Goal: Task Accomplishment & Management: Manage account settings

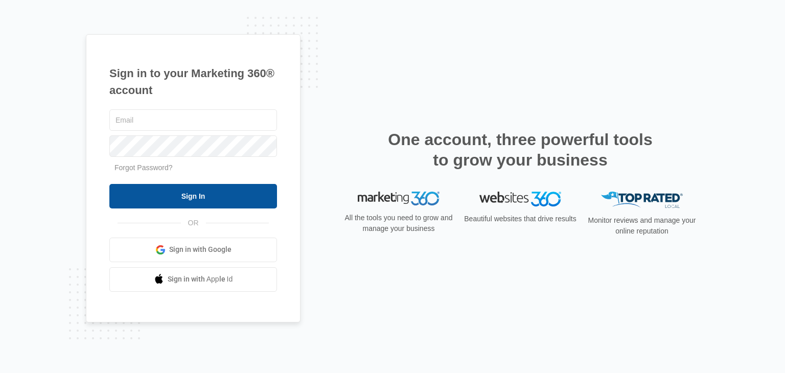
type input "[EMAIL_ADDRESS][DOMAIN_NAME]"
click at [217, 191] on input "Sign In" at bounding box center [193, 196] width 168 height 25
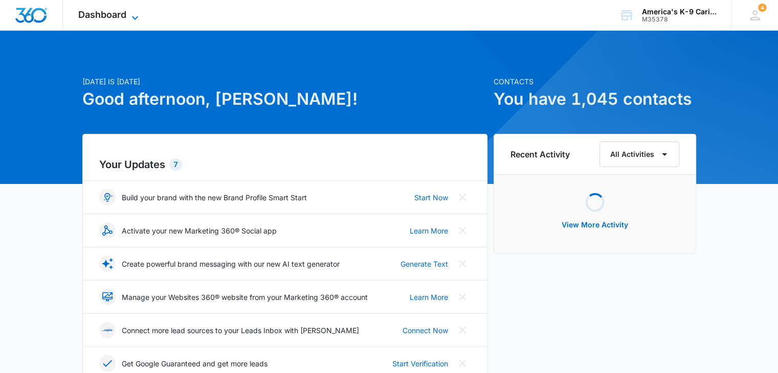
click at [141, 9] on div "Dashboard Apps Reputation Websites Forms CRM Email Social Content Ads Intellige…" at bounding box center [110, 15] width 94 height 30
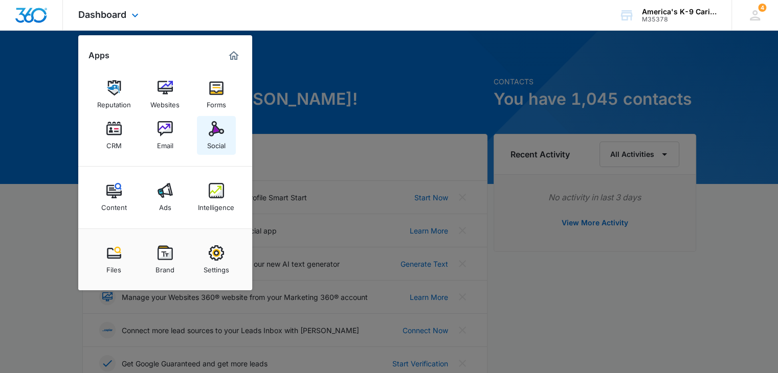
click at [200, 133] on link "Social" at bounding box center [216, 135] width 39 height 39
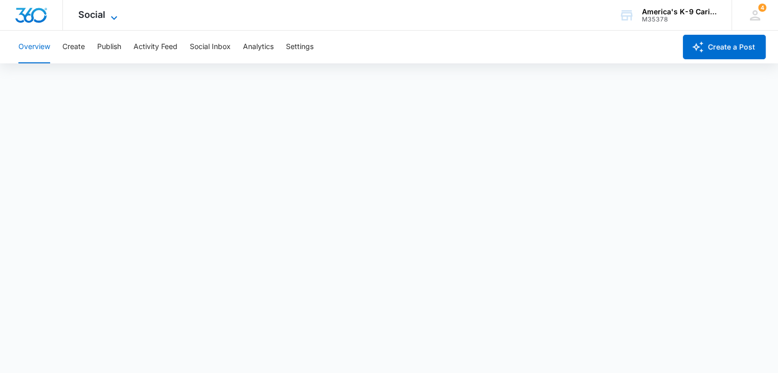
click at [115, 20] on icon at bounding box center [114, 18] width 12 height 12
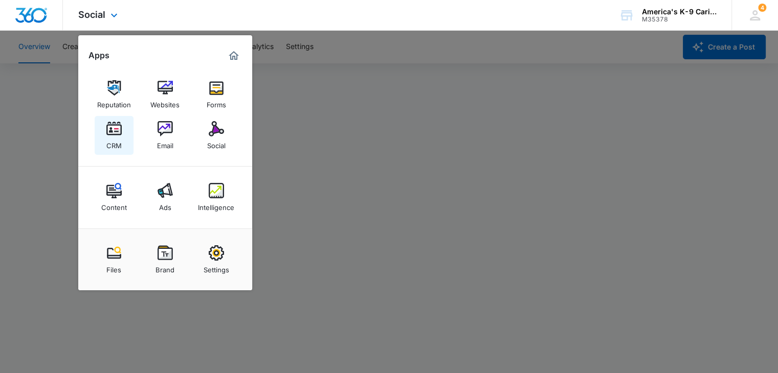
click at [117, 133] on img at bounding box center [113, 128] width 15 height 15
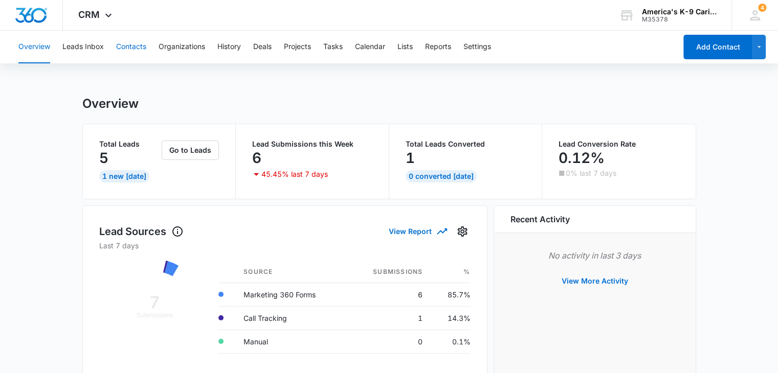
click at [135, 46] on button "Contacts" at bounding box center [131, 47] width 30 height 33
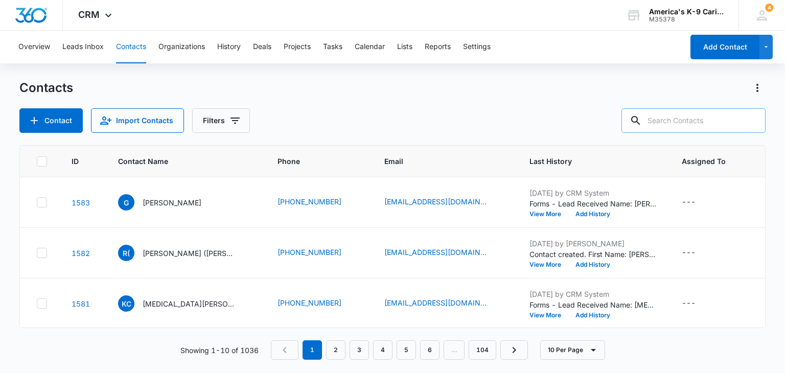
click at [689, 126] on input "text" at bounding box center [694, 120] width 144 height 25
type input "anthony"
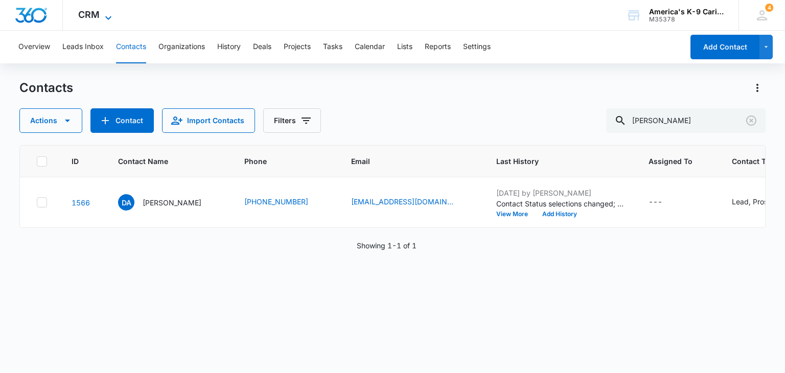
click at [102, 13] on icon at bounding box center [108, 18] width 12 height 12
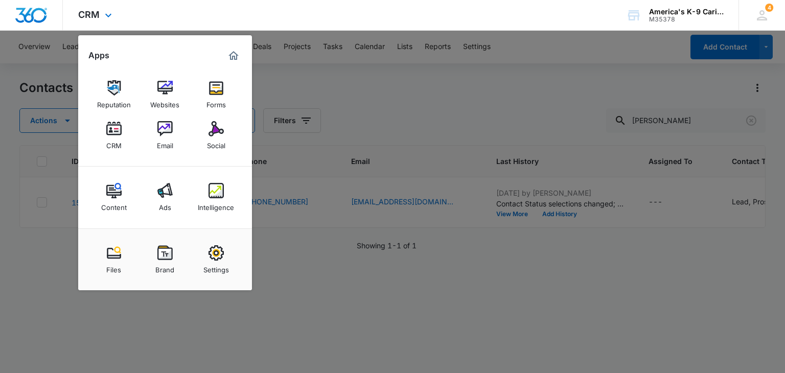
click at [35, 10] on img "Dashboard" at bounding box center [31, 15] width 33 height 15
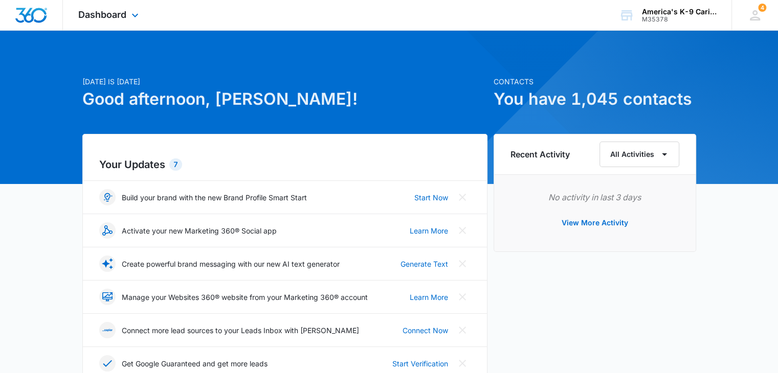
click at [125, 20] on div "Dashboard Apps Reputation Websites Forms CRM Email Social Content Ads Intellige…" at bounding box center [110, 15] width 94 height 30
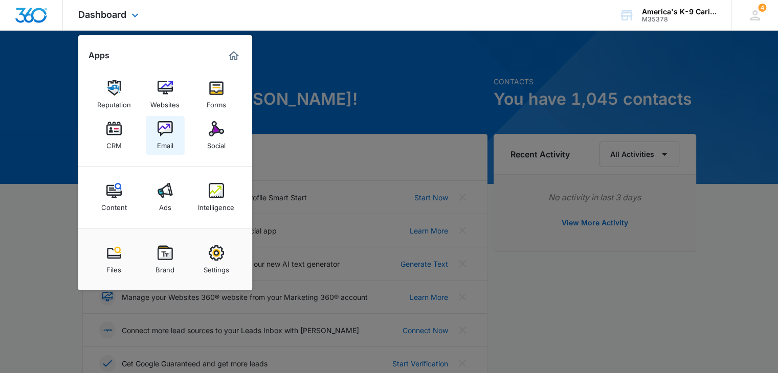
click at [171, 136] on img at bounding box center [165, 128] width 15 height 15
